Goal: Check status: Check status

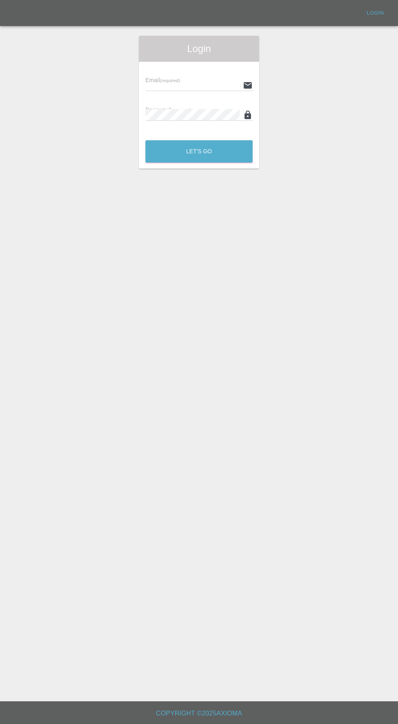
click at [181, 84] on input "text" at bounding box center [192, 85] width 94 height 12
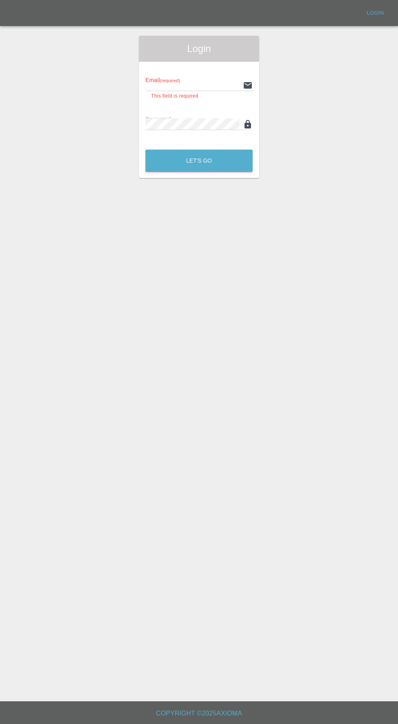
type input "[EMAIL_ADDRESS][DOMAIN_NAME]"
click at [145, 150] on button "Let's Go" at bounding box center [198, 161] width 107 height 22
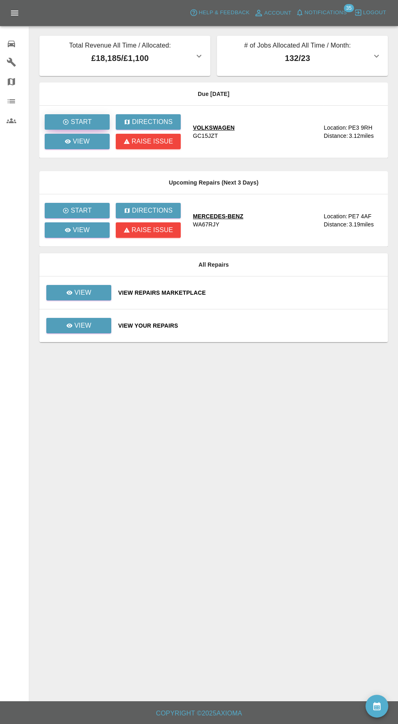
click at [74, 117] on button "Start" at bounding box center [77, 121] width 65 height 15
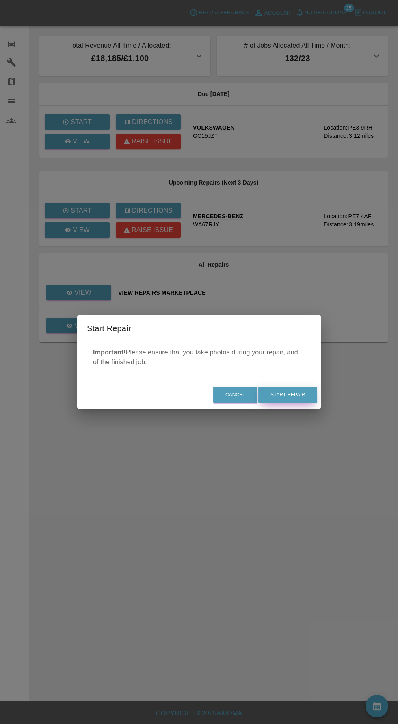
click at [308, 402] on button "Start Repair" at bounding box center [287, 394] width 59 height 17
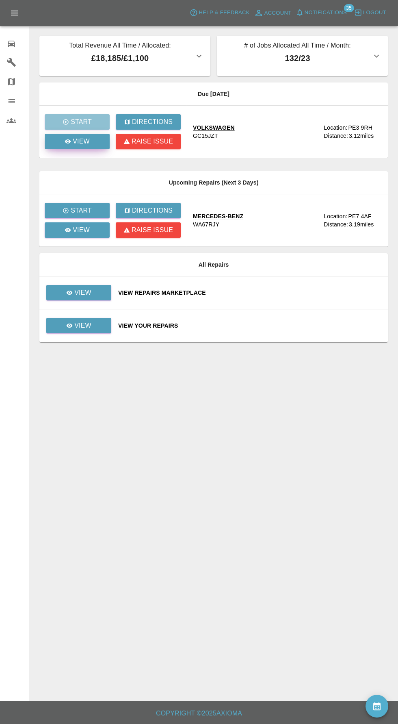
click at [79, 144] on p "View" at bounding box center [81, 142] width 17 height 10
